Goal: Go to known website: Access a specific website the user already knows

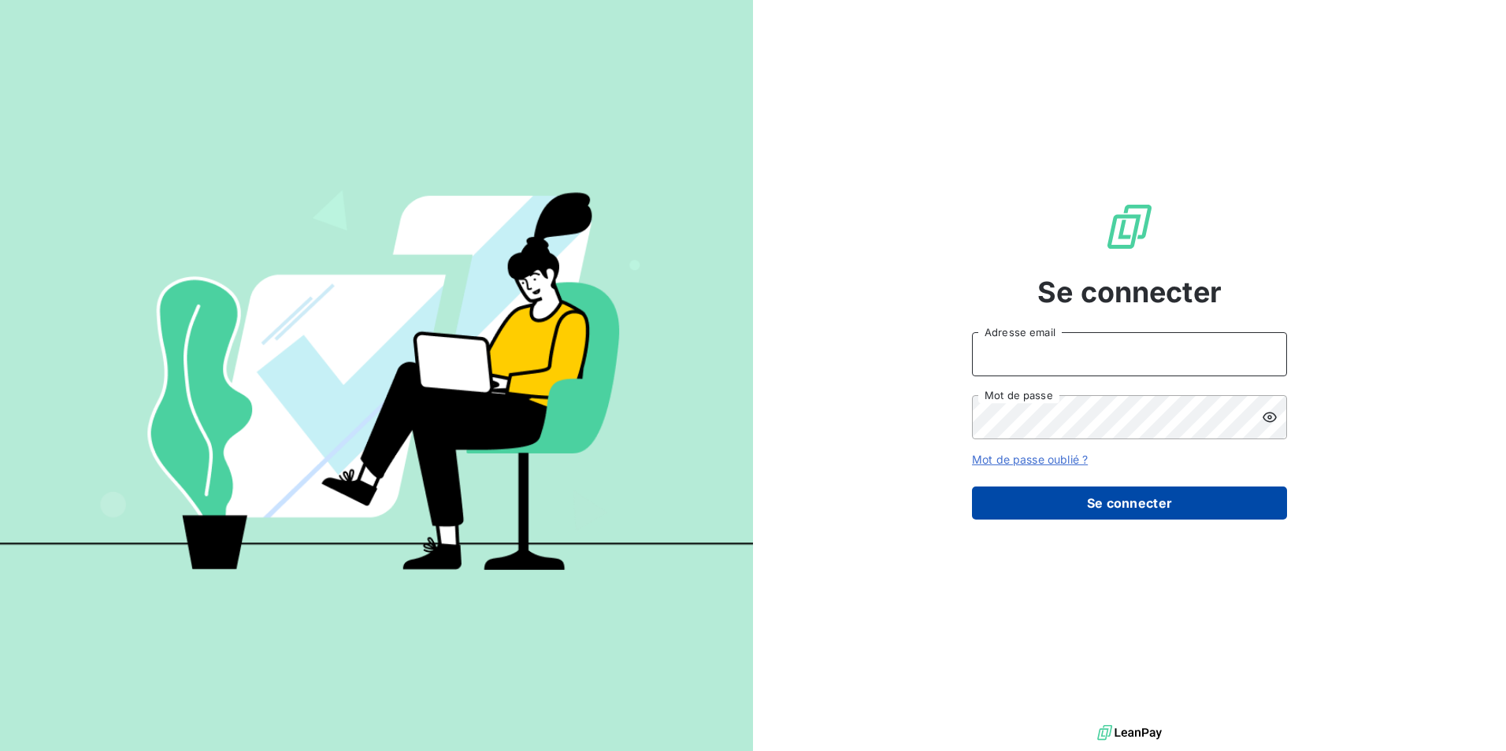
type input "[EMAIL_ADDRESS][PERSON_NAME][DOMAIN_NAME]"
click at [1163, 512] on button "Se connecter" at bounding box center [1129, 503] width 315 height 33
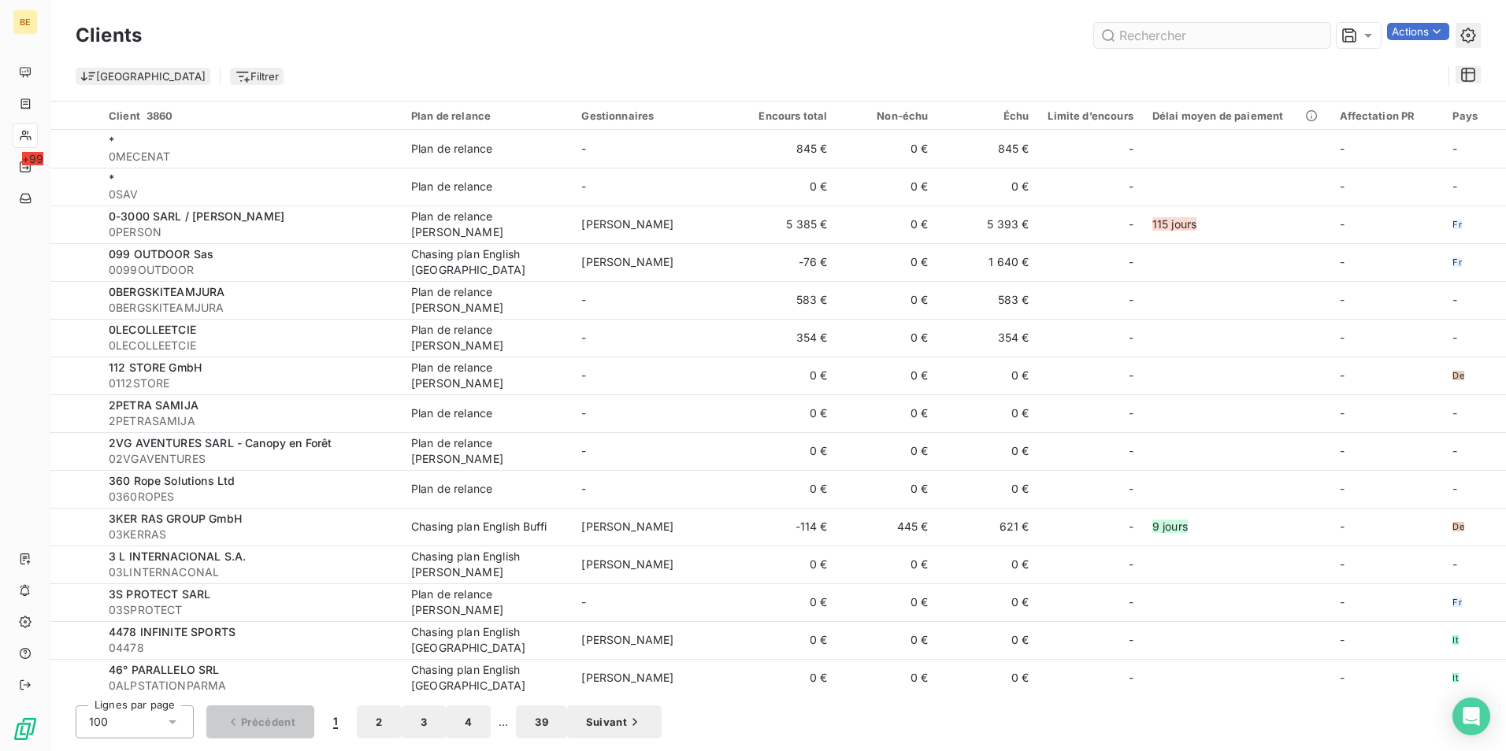
click at [1188, 43] on input "text" at bounding box center [1212, 35] width 236 height 25
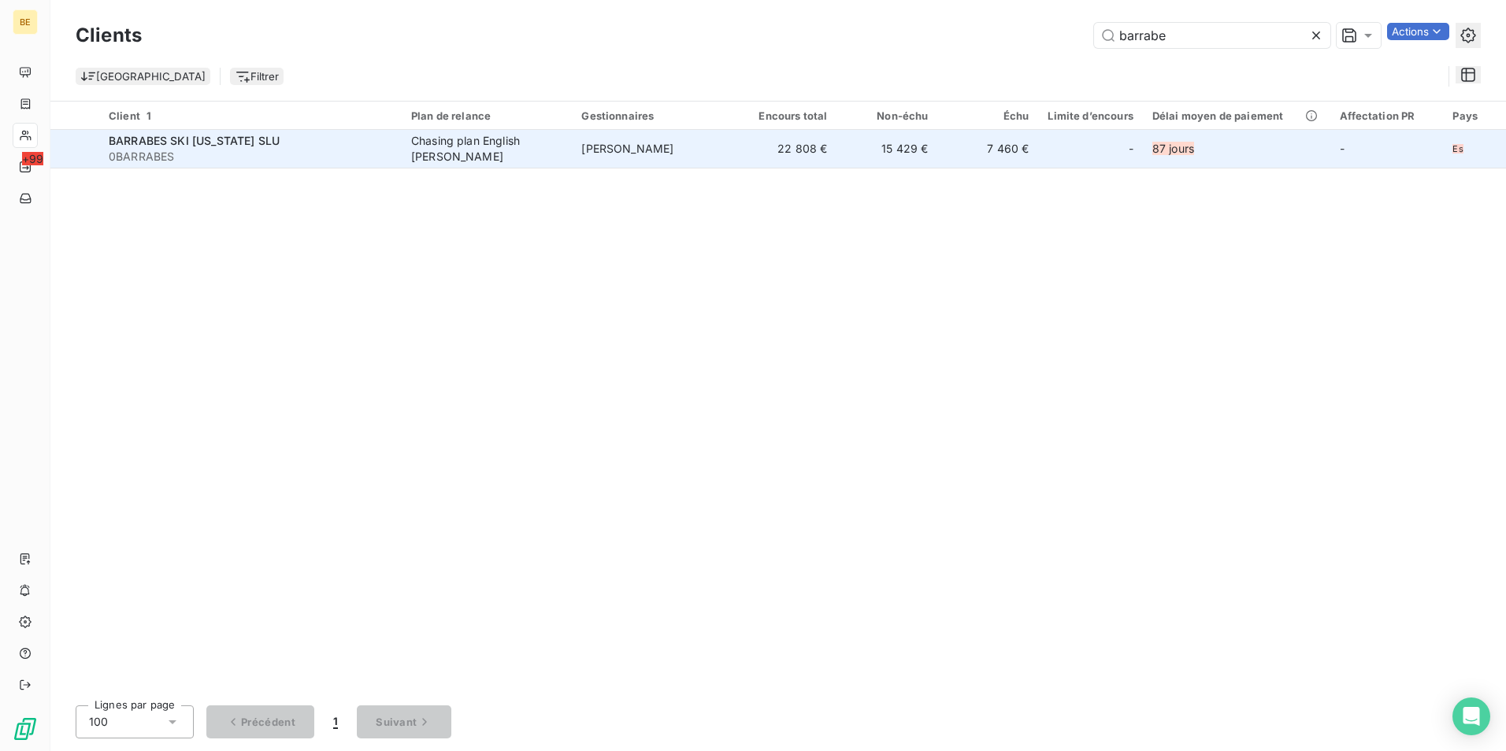
type input "barrabe"
click at [226, 140] on span "BARRABES SKI [US_STATE] SLU" at bounding box center [194, 140] width 171 height 13
